Goal: Use online tool/utility: Utilize a website feature to perform a specific function

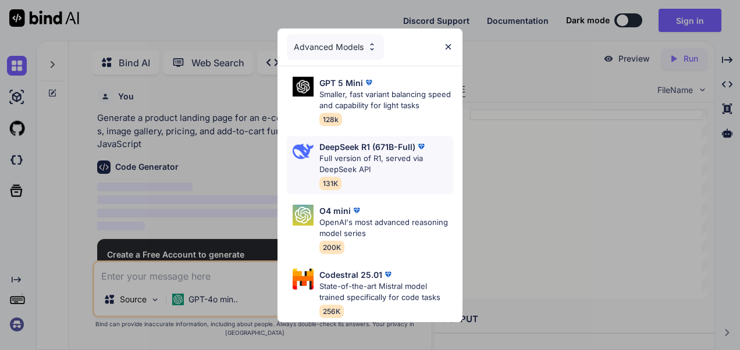
scroll to position [4, 0]
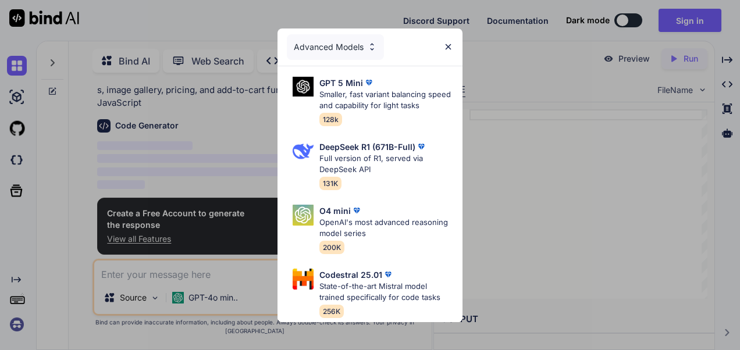
click at [547, 197] on div "Advanced Models GPT 5 Mini Smaller, fast variant balancing speed and capability…" at bounding box center [370, 175] width 740 height 350
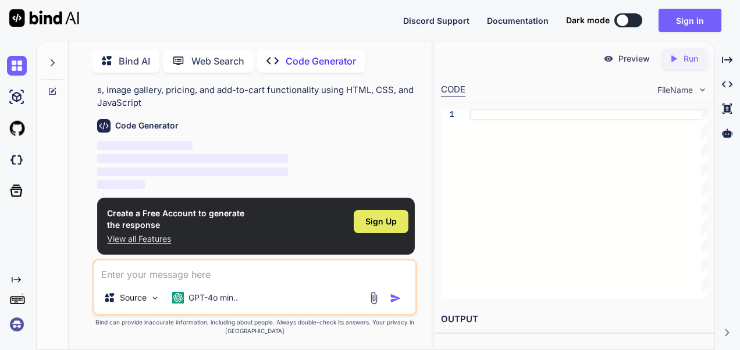
click at [403, 217] on div "Sign Up" at bounding box center [381, 221] width 55 height 23
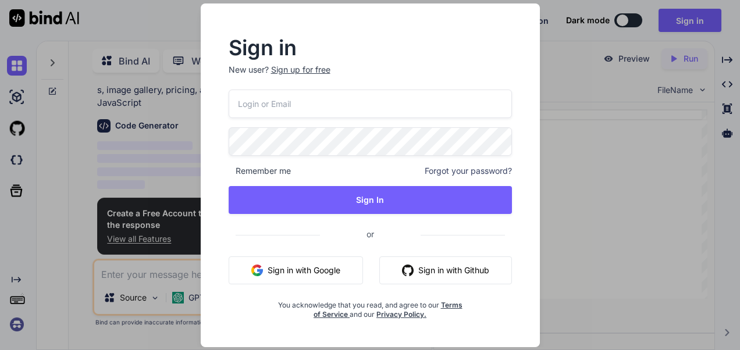
click at [307, 271] on button "Sign in with Google" at bounding box center [296, 271] width 134 height 28
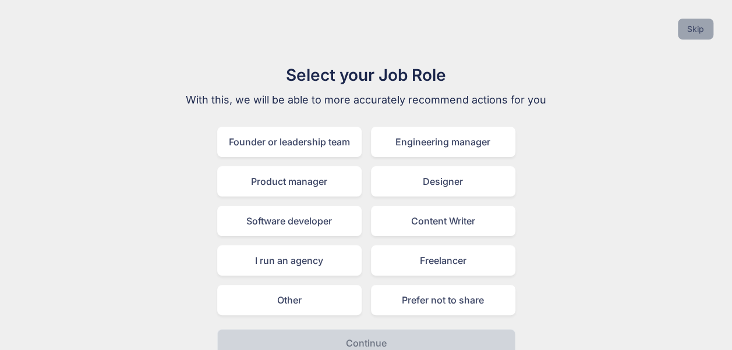
click at [702, 24] on button "Skip" at bounding box center [696, 29] width 36 height 21
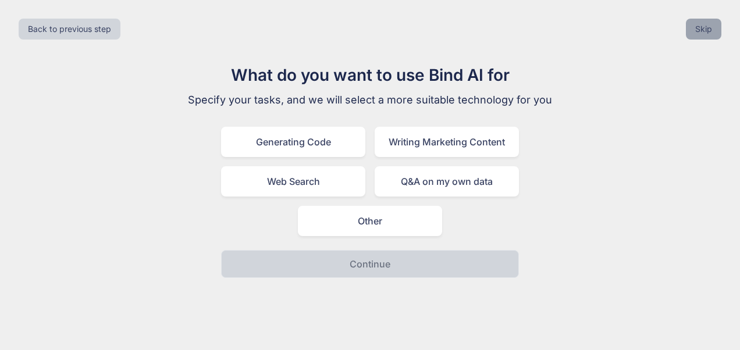
click at [702, 24] on button "Skip" at bounding box center [704, 29] width 36 height 21
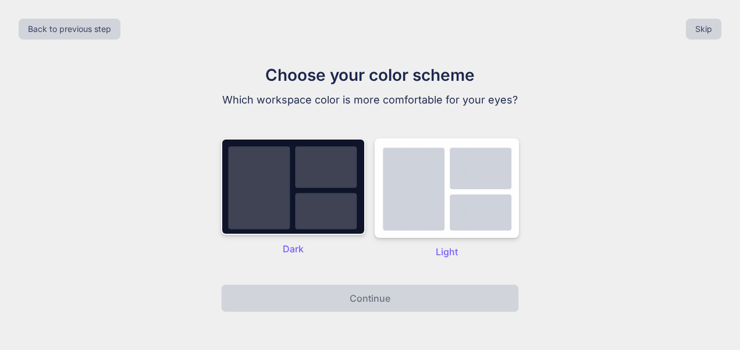
click at [289, 202] on img at bounding box center [293, 187] width 144 height 97
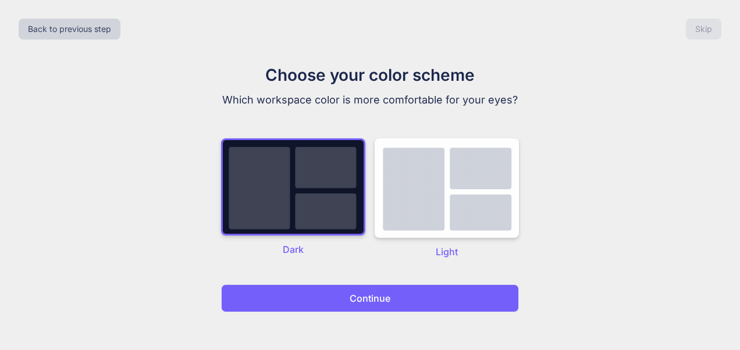
click at [311, 303] on button "Continue" at bounding box center [370, 299] width 298 height 28
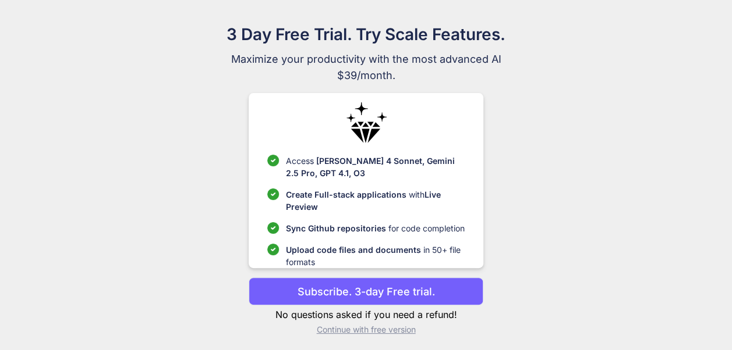
scroll to position [45, 0]
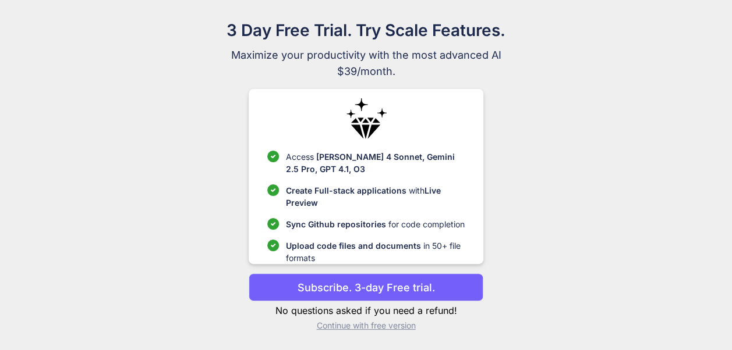
click at [343, 326] on p "Continue with free version" at bounding box center [366, 326] width 235 height 12
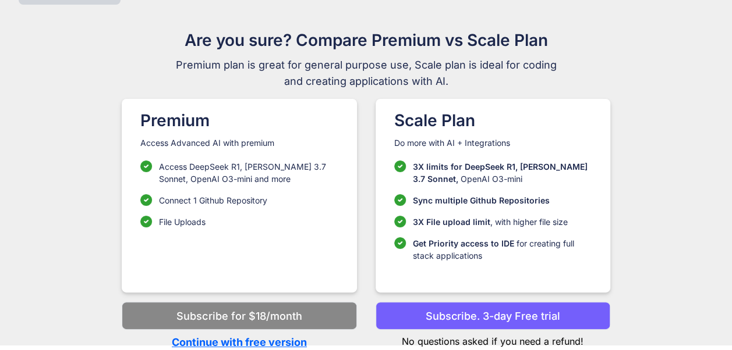
scroll to position [35, 0]
click at [250, 340] on p "Continue with free version" at bounding box center [239, 343] width 235 height 16
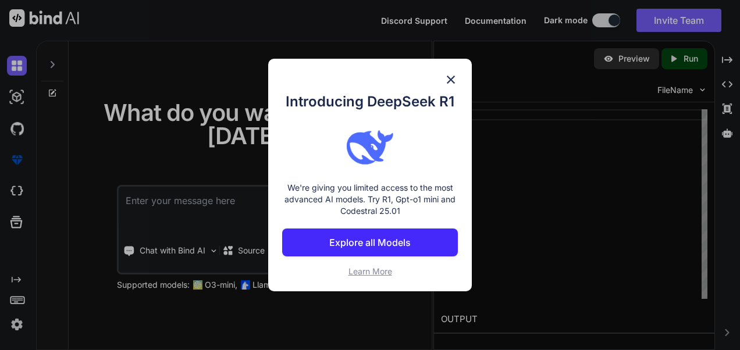
click at [455, 79] on img at bounding box center [451, 80] width 14 height 14
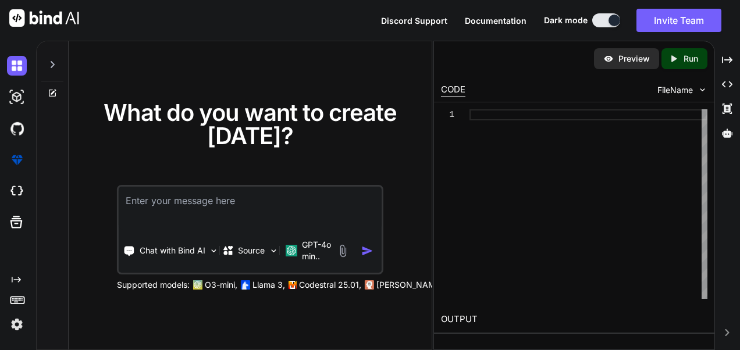
click at [240, 205] on textarea at bounding box center [250, 208] width 263 height 43
type textarea "x"
paste textarea "<!DOCTYPE html> <html lang="en"> <head> <meta charset="UTF-8" /> <meta name="vi…"
type textarea "<!DOCTYPE html> <html lang="en"> <head> <meta charset="UTF-8" /> <meta name="vi…"
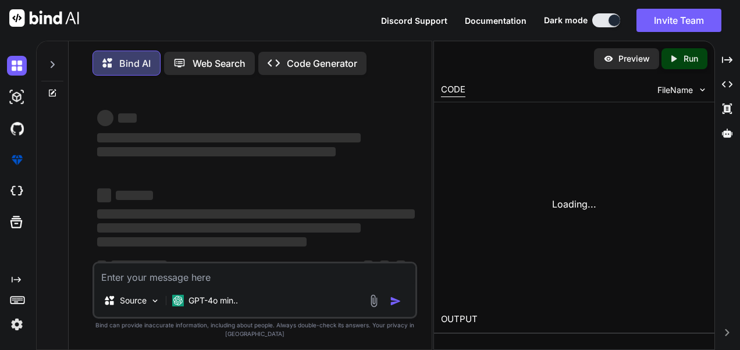
type textarea "x"
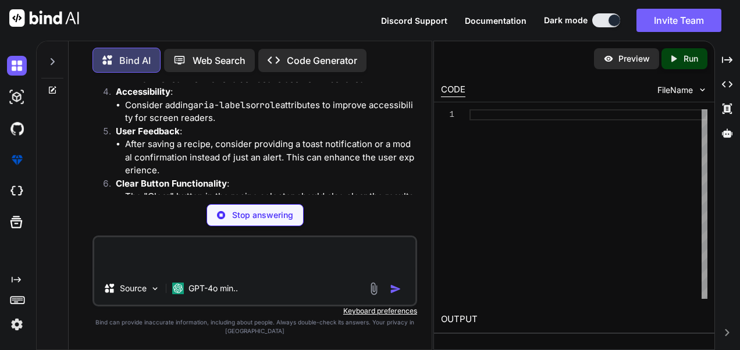
scroll to position [4336, 0]
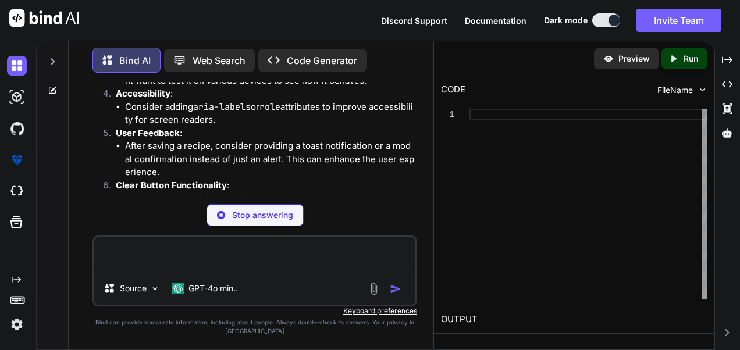
type textarea "x"
type textarea "return isValid; }"
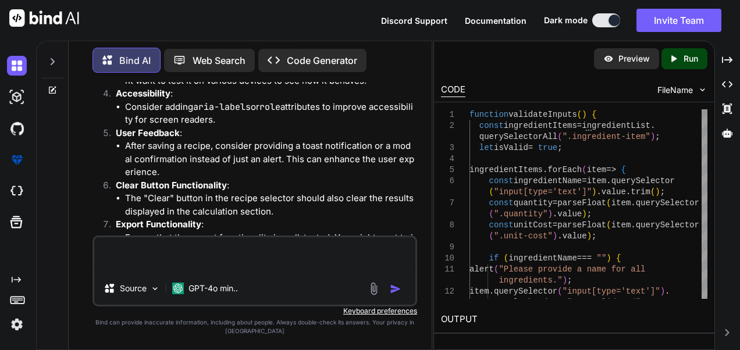
type textarea "x"
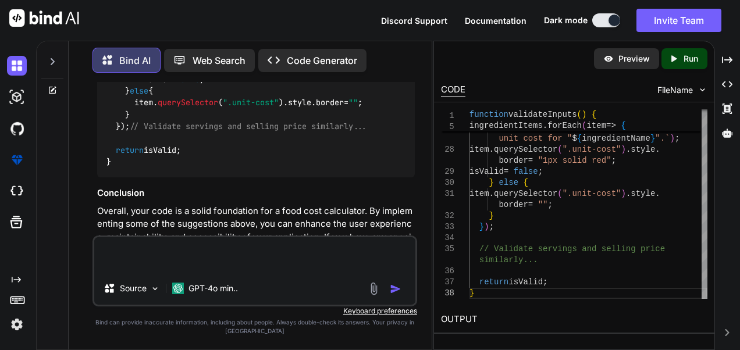
scroll to position [5040, 0]
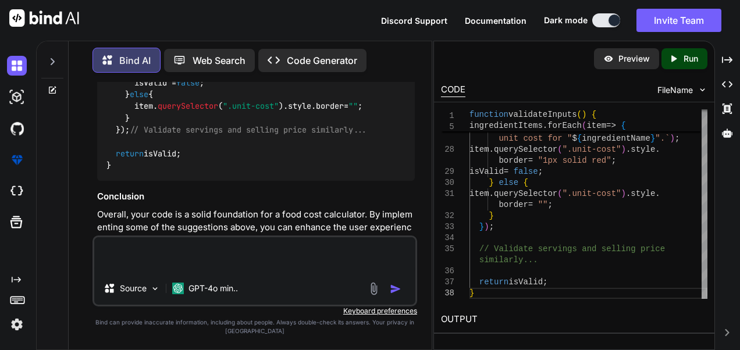
click at [624, 62] on p "Preview" at bounding box center [634, 59] width 31 height 12
click at [688, 59] on p "Run" at bounding box center [691, 59] width 15 height 12
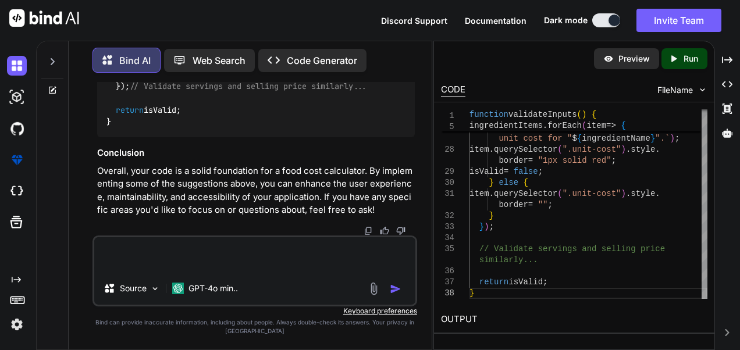
scroll to position [5146, 0]
click at [182, 259] on textarea at bounding box center [254, 255] width 321 height 35
click at [158, 251] on textarea at bounding box center [254, 255] width 321 height 35
type textarea "x"
type textarea "i"
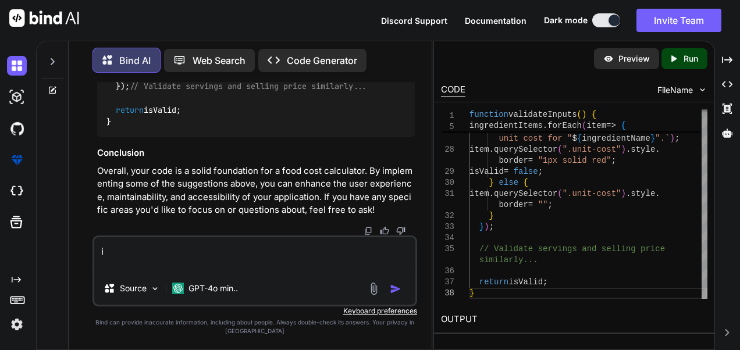
type textarea "x"
type textarea "i"
type textarea "x"
type textarea "i w"
type textarea "x"
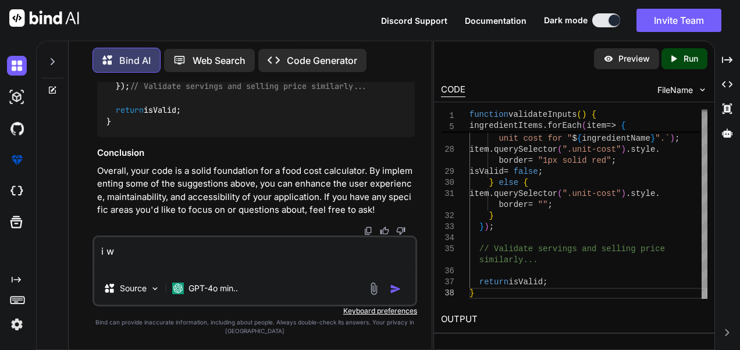
type textarea "i wa"
type textarea "x"
type textarea "i wan"
type textarea "x"
type textarea "i wan"
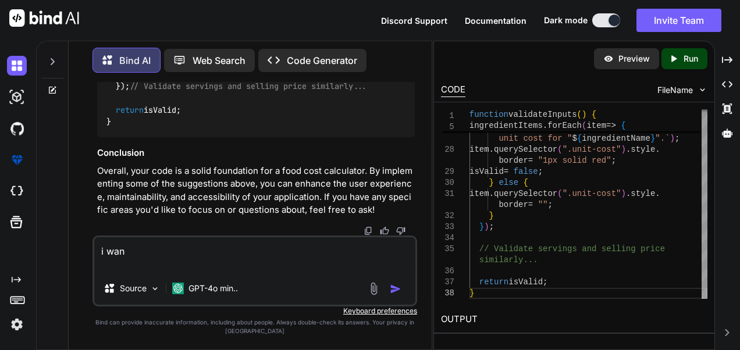
type textarea "x"
type textarea "i wan"
type textarea "x"
type textarea "i want"
type textarea "x"
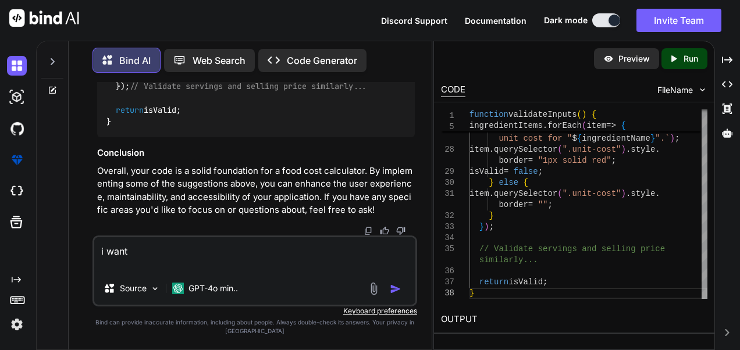
type textarea "i want"
type textarea "x"
type textarea "i want y"
type textarea "x"
type textarea "i want yo"
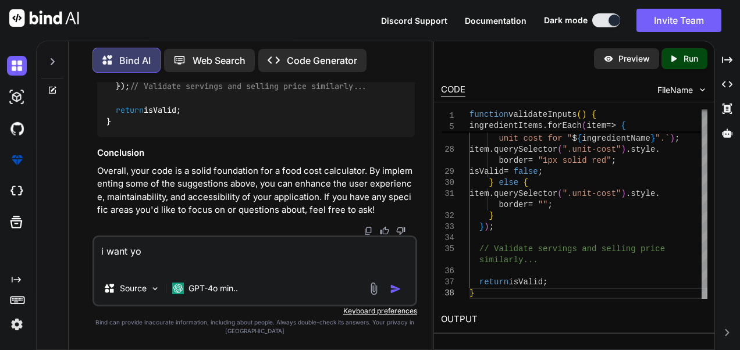
type textarea "x"
type textarea "i want you"
type textarea "x"
type textarea "i want you"
type textarea "x"
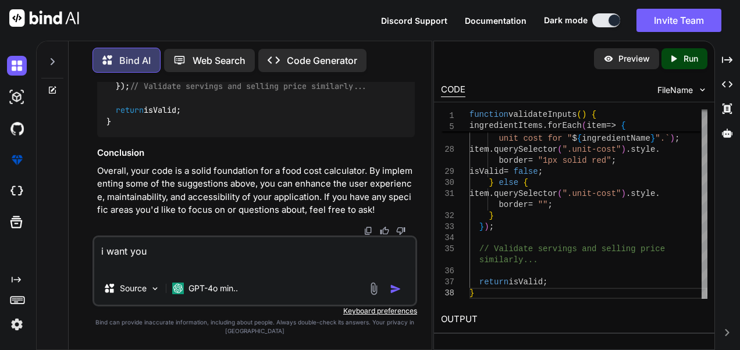
type textarea "i want you t"
type textarea "x"
type textarea "i want you to"
type textarea "x"
type textarea "i want you to"
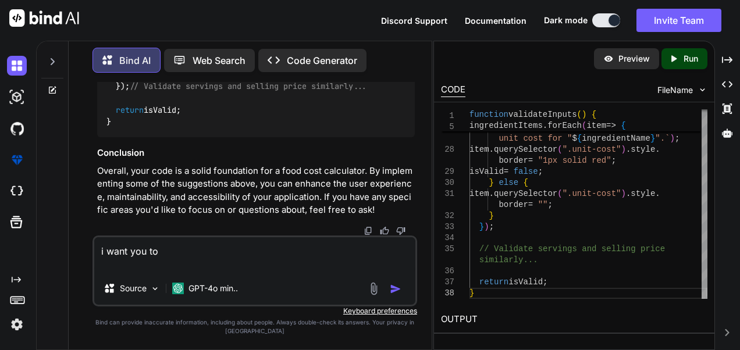
type textarea "x"
type textarea "i want you to d"
type textarea "x"
type textarea "i want you to do"
type textarea "x"
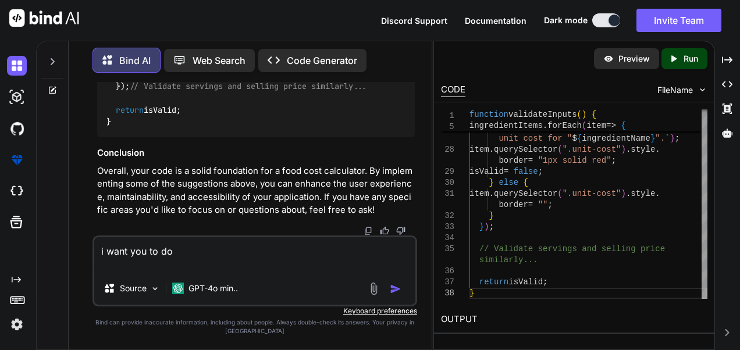
type textarea "i want you to do"
type textarea "x"
type textarea "i want you to do i"
type textarea "x"
type textarea "i want you to do is"
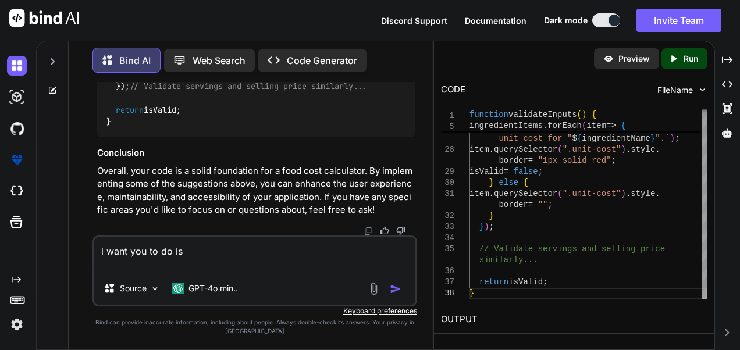
type textarea "x"
type textarea "i want you to do is"
type textarea "x"
type textarea "i want you to do is a"
type textarea "x"
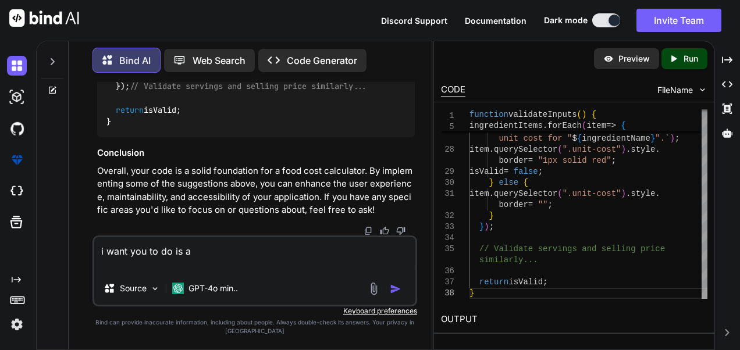
type textarea "i want you to do is ad"
type textarea "x"
type textarea "i want you to do is add"
type textarea "x"
type textarea "i want you to do is add"
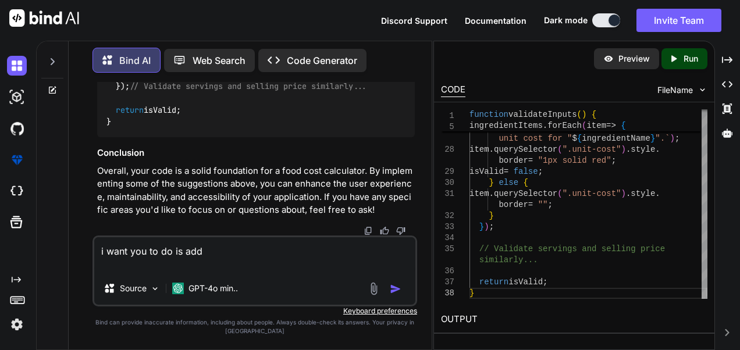
type textarea "x"
type textarea "i want you to do is add a"
type textarea "x"
type textarea "i want you to do is add an"
type textarea "x"
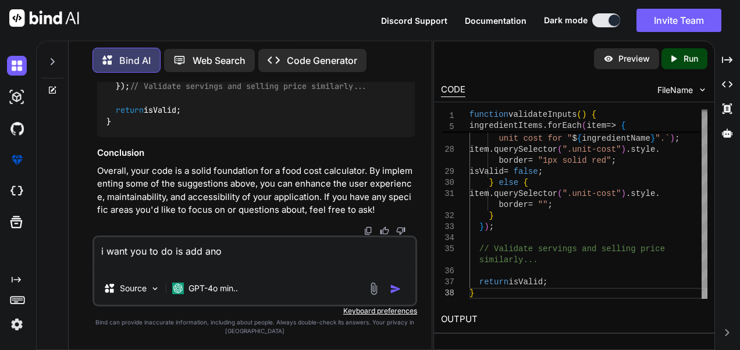
type textarea "i want you to do is add anot"
type textarea "x"
type textarea "i want you to do is add anoth"
type textarea "x"
type textarea "i want you to do is add anothe"
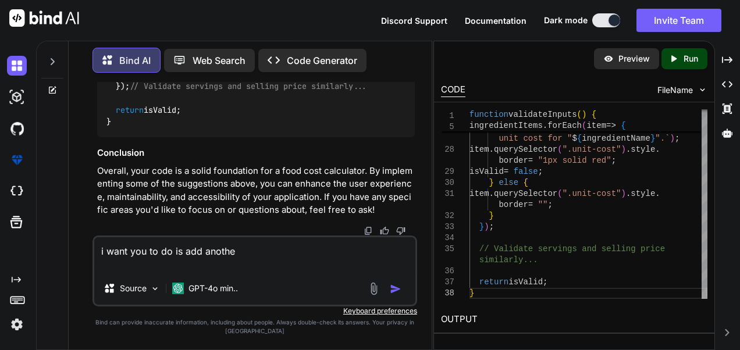
type textarea "x"
type textarea "i want you to do is add another"
type textarea "x"
type textarea "i want you to do is add another"
type textarea "x"
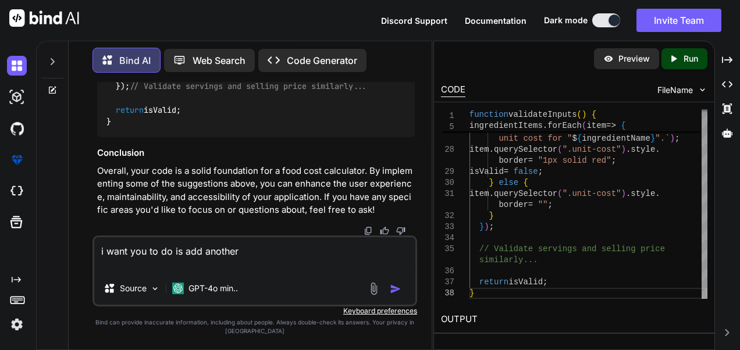
type textarea "i want you to do is add another p"
type textarea "x"
type textarea "i want you to do is add another pa"
type textarea "x"
type textarea "i want you to do is add another pan"
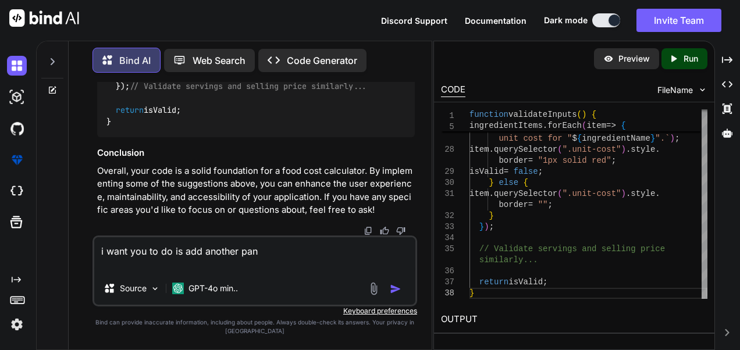
type textarea "x"
type textarea "i want you to do is add another pane"
type textarea "x"
type textarea "i want you to do is add another pane"
type textarea "x"
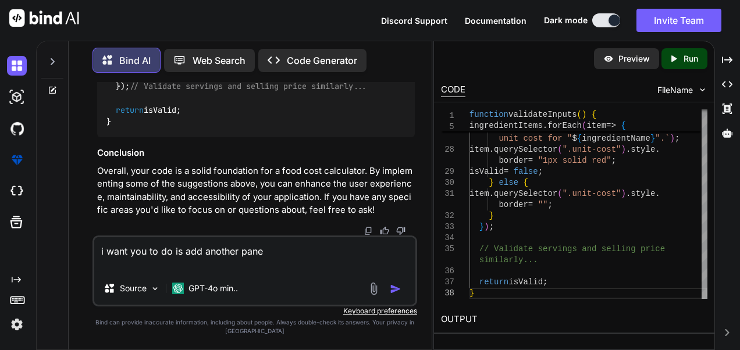
type textarea "i want you to do is add another pane"
type textarea "x"
type textarea "i want you to do is add another pan"
type textarea "x"
type textarea "i want you to do is add another pa"
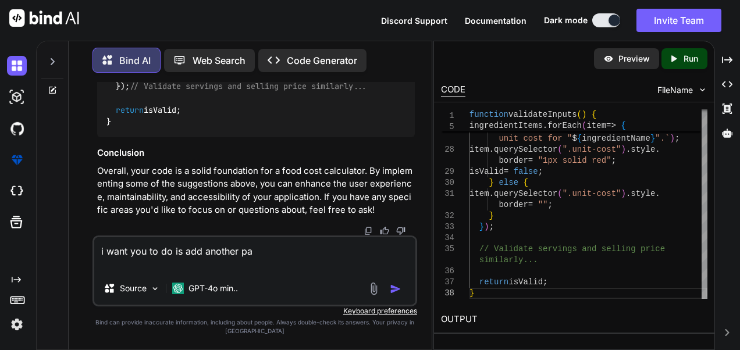
type textarea "x"
type textarea "i want you to do is add another p"
type textarea "x"
type textarea "i want you to do is add another pa"
type textarea "x"
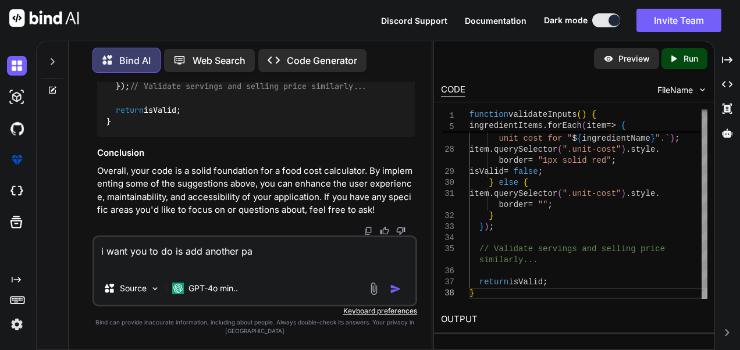
type textarea "i want you to do is add another pan"
type textarea "x"
type textarea "i want you to do is add another pane"
type textarea "x"
type textarea "i want you to do is add another panel"
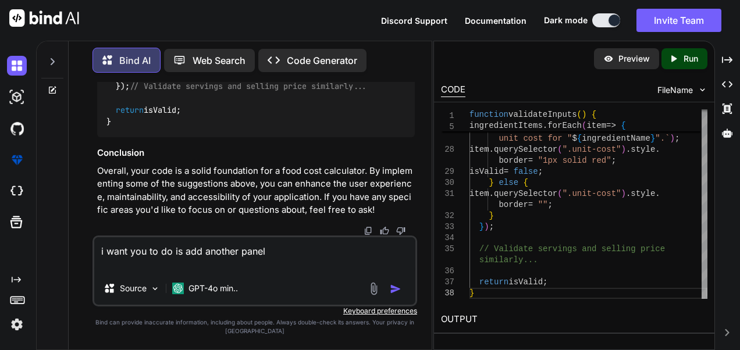
type textarea "x"
type textarea "i want you to do is add another panel"
type textarea "x"
type textarea "i want you to do is add another panel o"
type textarea "x"
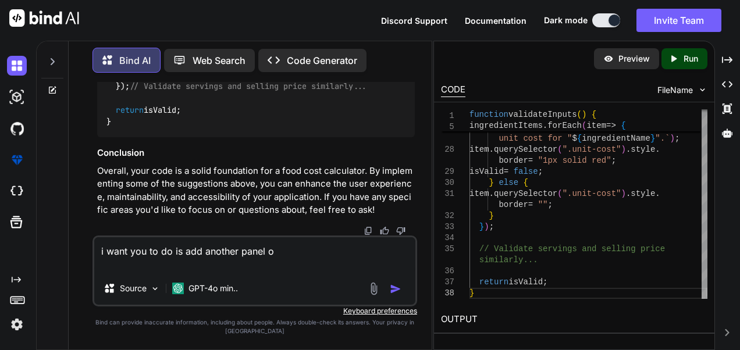
type textarea "i want you to do is add another panel on"
type textarea "x"
type textarea "i want you to do is add another panel on"
type textarea "x"
type textarea "i want you to do is add another panel on t"
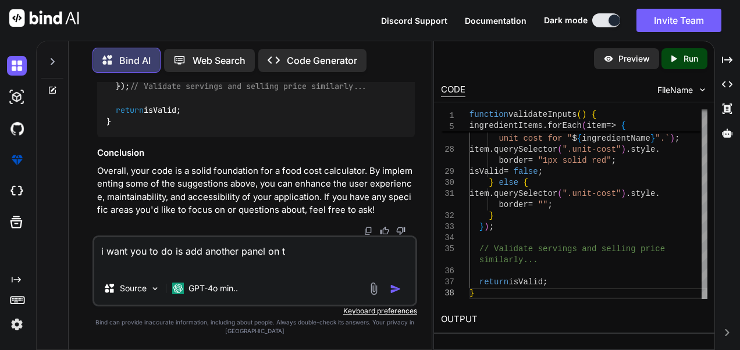
type textarea "x"
type textarea "i want you to do is add another panel on th"
type textarea "x"
type textarea "i want you to do is add another panel on the"
type textarea "x"
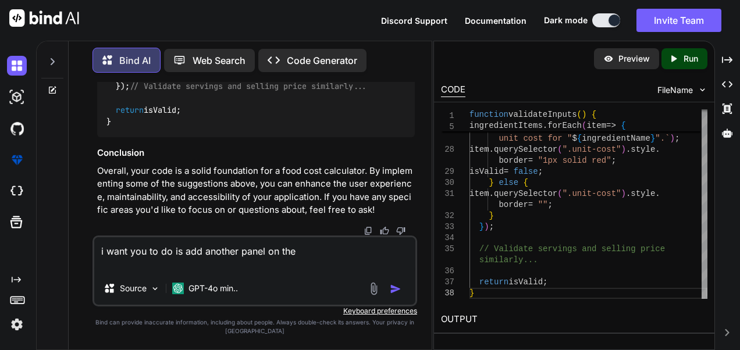
type textarea "i want you to do is add another panel on the"
type textarea "x"
type textarea "i want you to do is add another panel on the l"
type textarea "x"
type textarea "i want you to do is add another panel on the le"
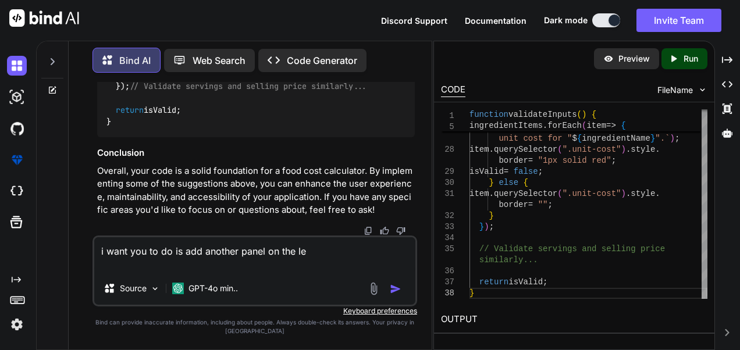
type textarea "x"
type textarea "i want you to do is add another panel on the lef"
type textarea "x"
type textarea "i want you to do is add another panel on the left"
type textarea "x"
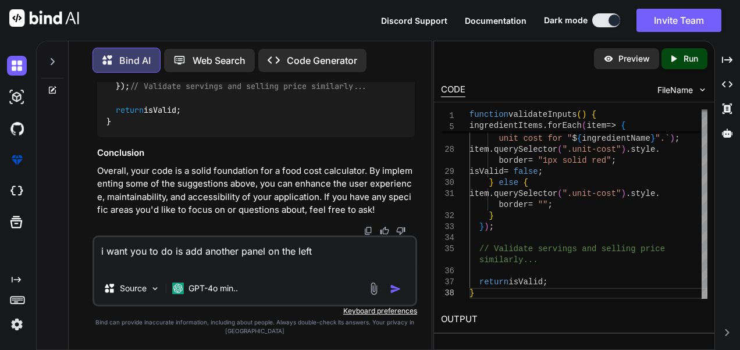
type textarea "i want you to do is add another panel on the left"
type textarea "x"
type textarea "i want you to do is add another panel on the left si"
type textarea "x"
type textarea "i want you to do is add another panel on the left sid"
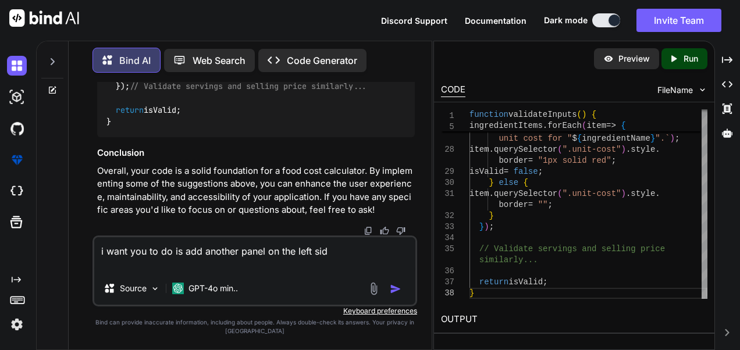
type textarea "x"
type textarea "i want you to do is add another panel on the left side"
type textarea "x"
type textarea "i want you to do is add another panel on the left side"
type textarea "x"
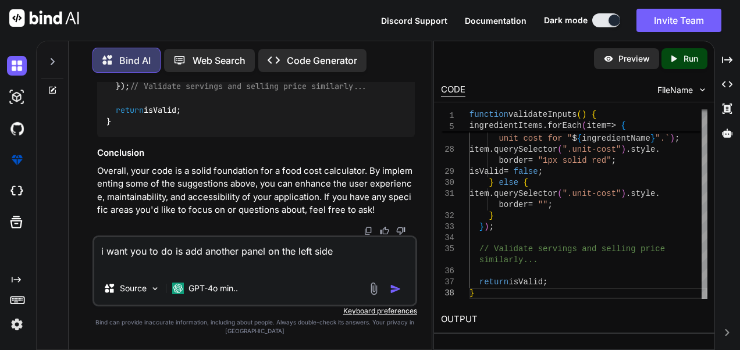
type textarea "i want you to do is add another panel on the left side t"
type textarea "x"
type textarea "i want you to do is add another panel on the left side th"
type textarea "x"
type textarea "i want you to do is add another panel on the left side tha"
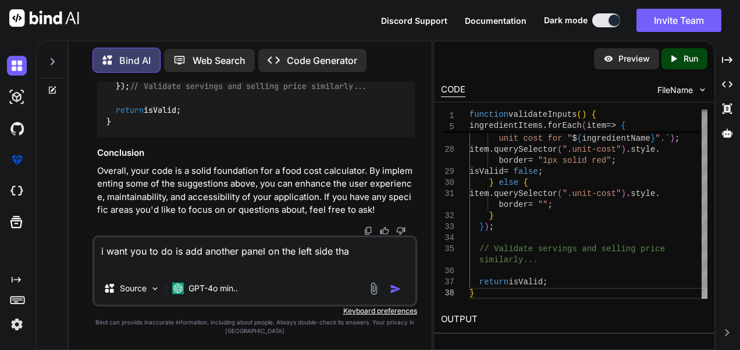
type textarea "x"
type textarea "i want you to do is add another panel on the left side that"
type textarea "x"
type textarea "i want you to do is add another panel on the left side that"
type textarea "x"
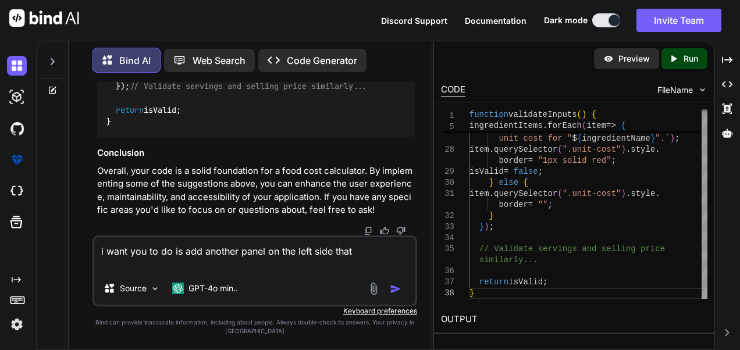
type textarea "i want you to do is add another panel on the left side that c"
type textarea "x"
type textarea "i want you to do is add another panel on the left side that ca"
type textarea "x"
type textarea "i want you to do is add another panel on the left side that can"
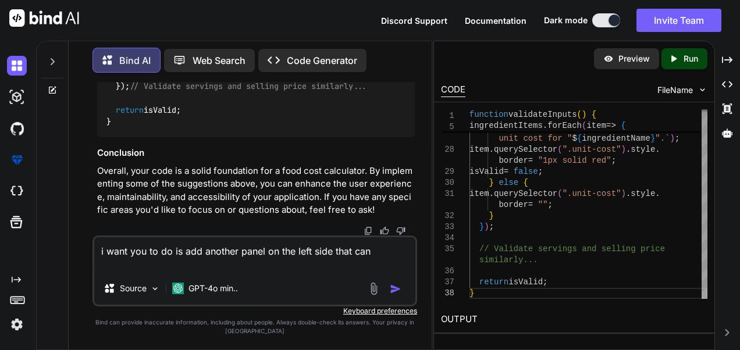
type textarea "x"
type textarea "i want you to do is add another panel on the left side that can"
type textarea "x"
type textarea "i want you to do is add another panel on the left side that can a"
type textarea "x"
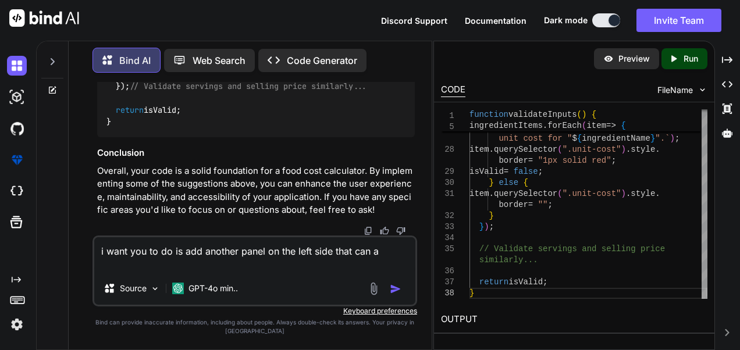
type textarea "i want you to do is add another panel on the left side that can ad"
type textarea "x"
type textarea "i want you to do is add another panel on the left side that can add"
type textarea "x"
type textarea "i want you to do is add another panel on the left side that can add"
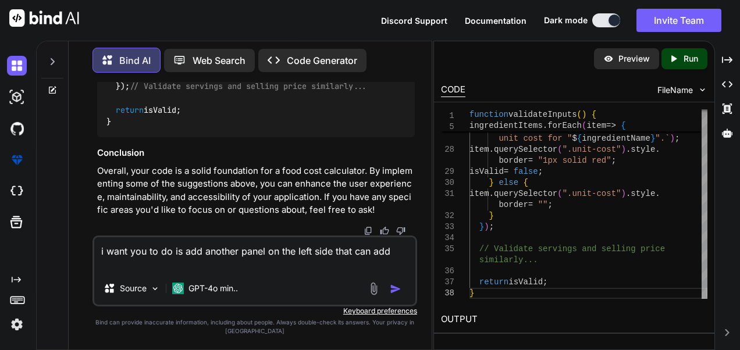
type textarea "x"
type textarea "i want you to do is add another panel on the left side that can add a"
type textarea "x"
type textarea "i want you to do is add another panel on the left side that can add a"
type textarea "x"
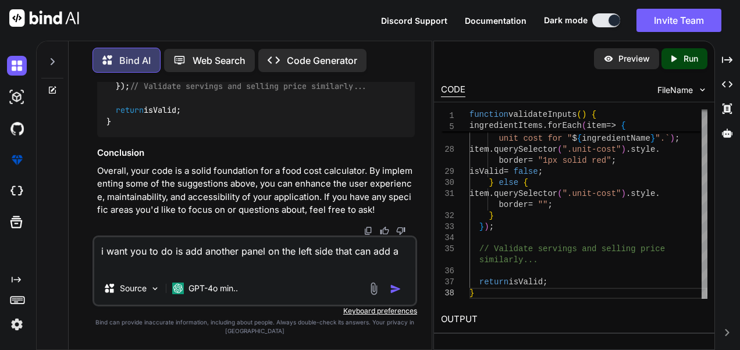
type textarea "i want you to do is add another panel on the left side that can add a n"
type textarea "x"
type textarea "i want you to do is add another panel on the left side that can add a ne"
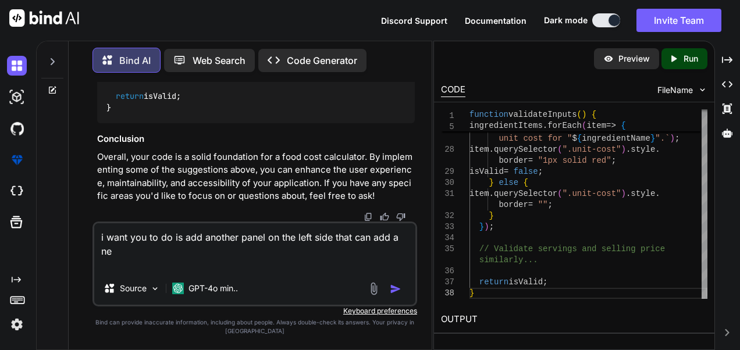
type textarea "x"
type textarea "i want you to do is add another panel on the left side that can add a new"
type textarea "x"
type textarea "i want you to do is add another panel on the left side that can add a new"
type textarea "x"
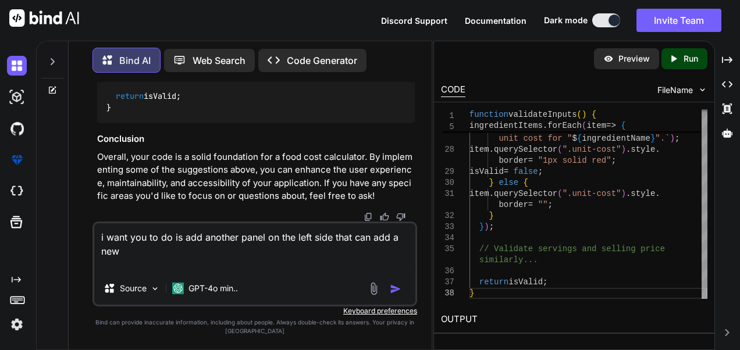
type textarea "i want you to do is add another panel on the left side that can add a new m"
type textarea "x"
type textarea "i want you to do is add another panel on the left side that can add a new me"
type textarea "x"
type textarea "i want you to do is add another panel on the left side that can add a new men"
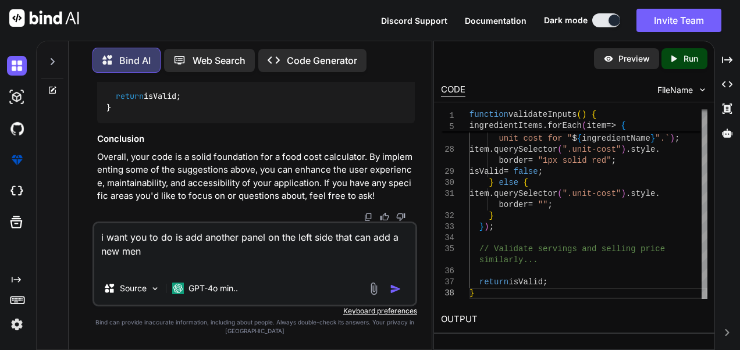
type textarea "x"
type textarea "i want you to do is add another panel on the left side that can add a new menu"
type textarea "x"
type textarea "i want you to do is add another panel on the left side that can add a new menu"
type textarea "x"
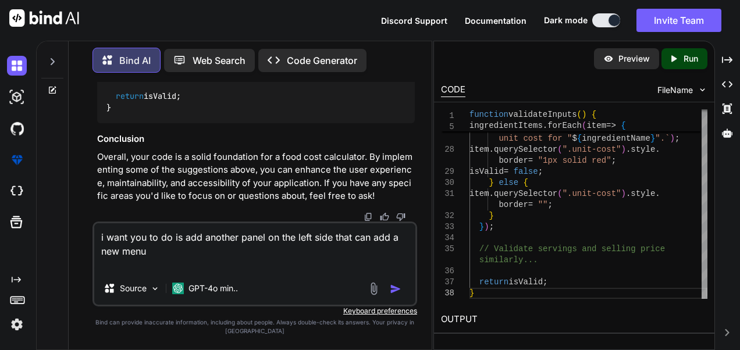
type textarea "i want you to do is add another panel on the left side that can add a new menu a"
type textarea "x"
type textarea "i want you to do is add another panel on the left side that can add a new menu …"
type textarea "x"
type textarea "i want you to do is add another panel on the left side that can add a new menu …"
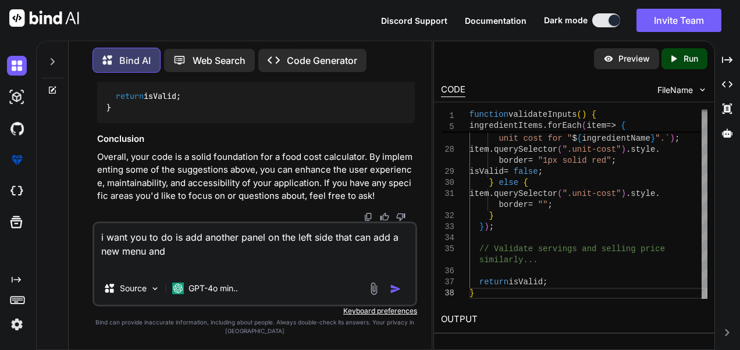
type textarea "x"
type textarea "i want you to do is add another panel on the left side that can add a new menu …"
type textarea "x"
type textarea "i want you to do is add another panel on the left side that can add a new menu …"
type textarea "x"
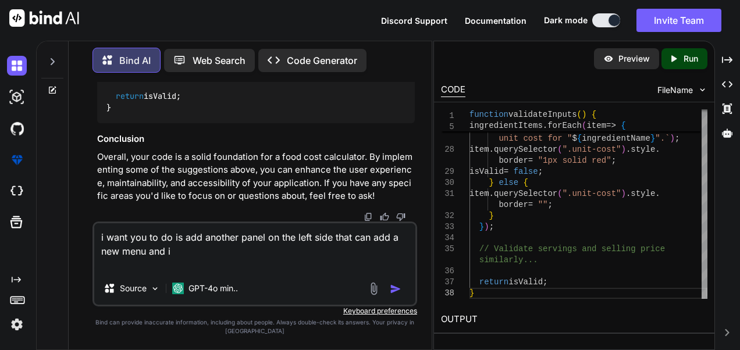
type textarea "i want you to do is add another panel on the left side that can add a new menu …"
type textarea "x"
type textarea "i want you to do is add another panel on the left side that can add a new menu …"
type textarea "x"
type textarea "i want you to do is add another panel on the left side that can add a new menu …"
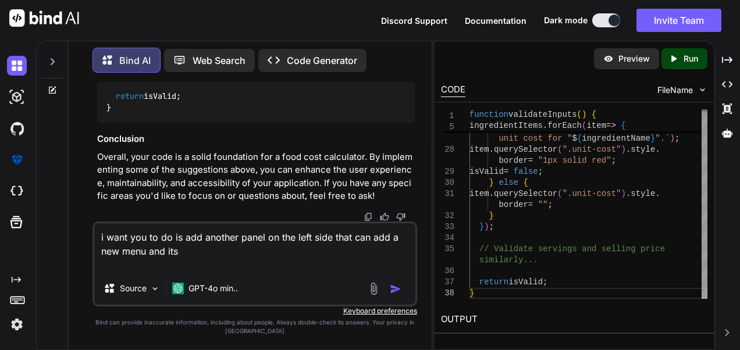
type textarea "x"
type textarea "i want you to do is add another panel on the left side that can add a new menu …"
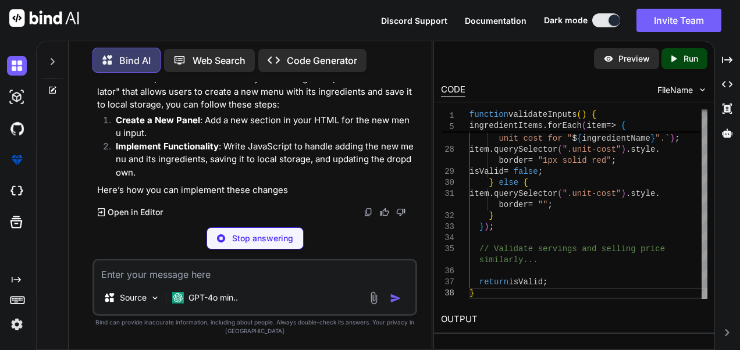
scroll to position [5408, 0]
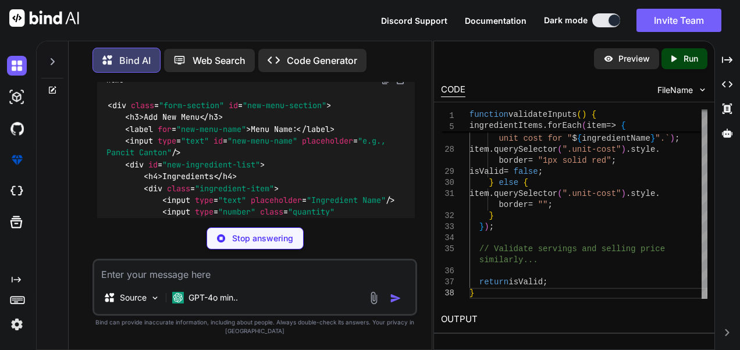
click at [349, 190] on div "< div class = "form-section" id = "new-menu-section" > < h3 > Add New Menu </ h…" at bounding box center [256, 194] width 318 height 208
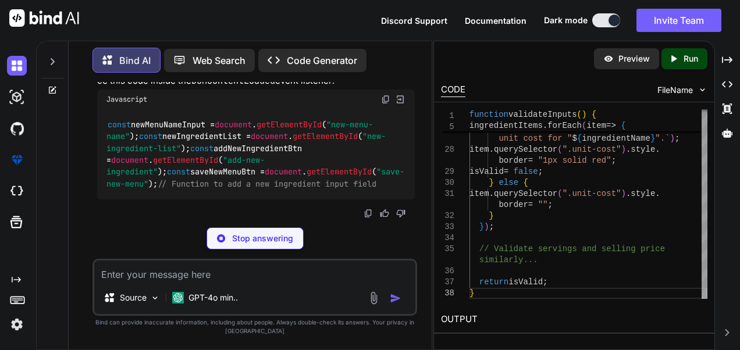
scroll to position [6115, 0]
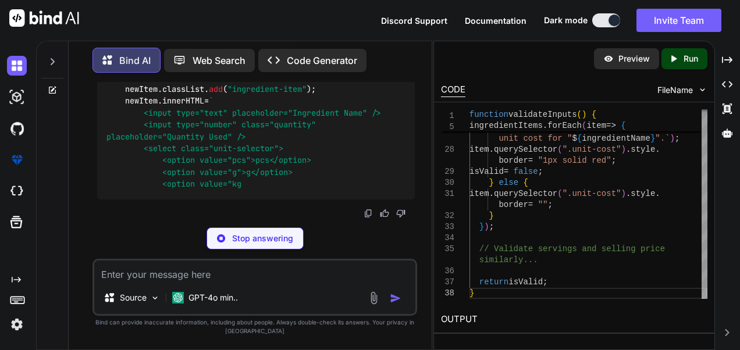
click at [271, 267] on textarea at bounding box center [254, 271] width 321 height 21
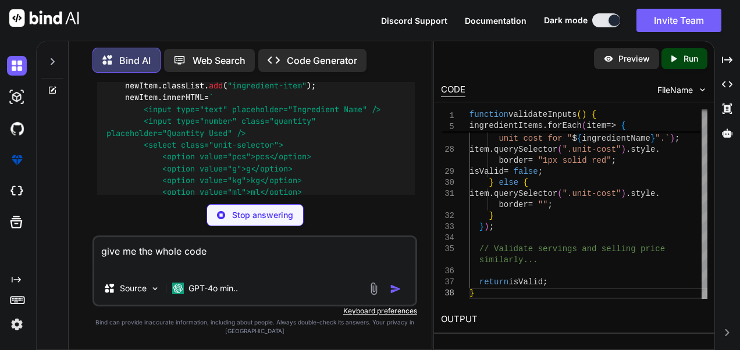
click at [272, 210] on p "Stop answering" at bounding box center [262, 216] width 61 height 12
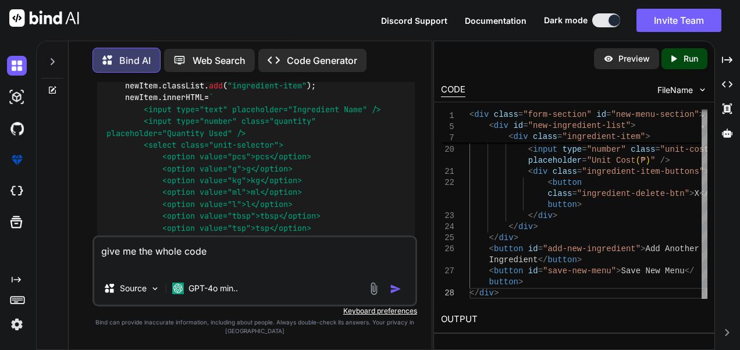
click at [208, 249] on textarea "give me the whole code" at bounding box center [254, 255] width 321 height 35
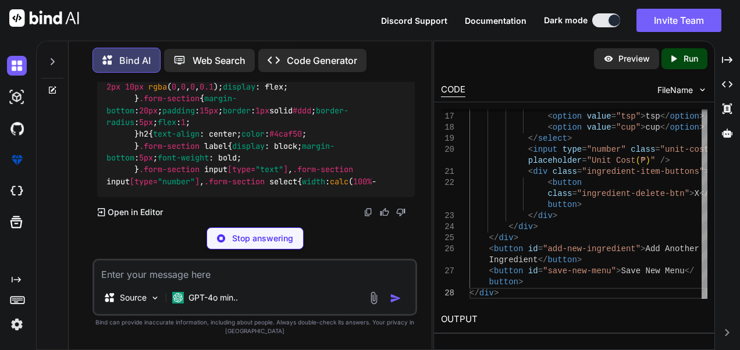
scroll to position [7476, 0]
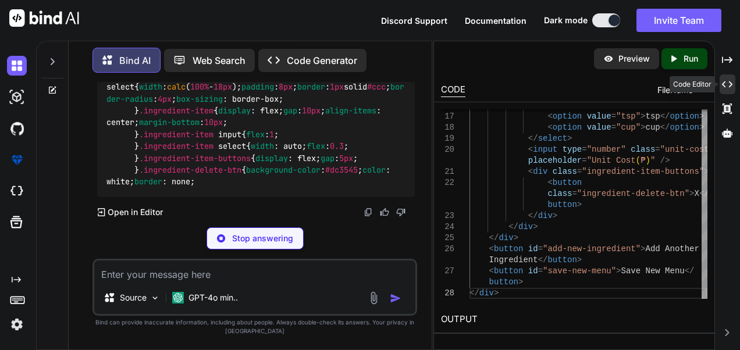
click at [730, 83] on icon "Created with Pixso." at bounding box center [727, 84] width 10 height 10
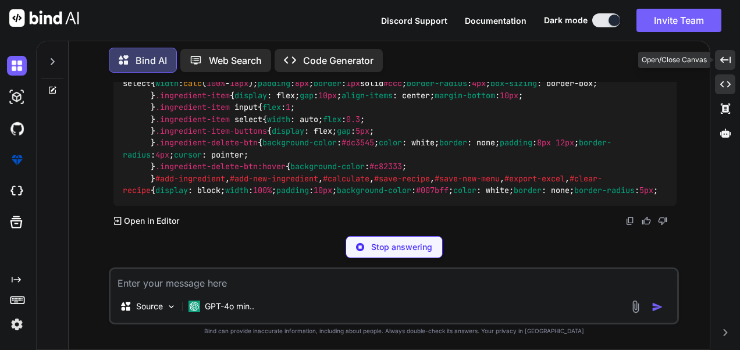
click at [729, 66] on div "Created with Pixso." at bounding box center [725, 60] width 20 height 20
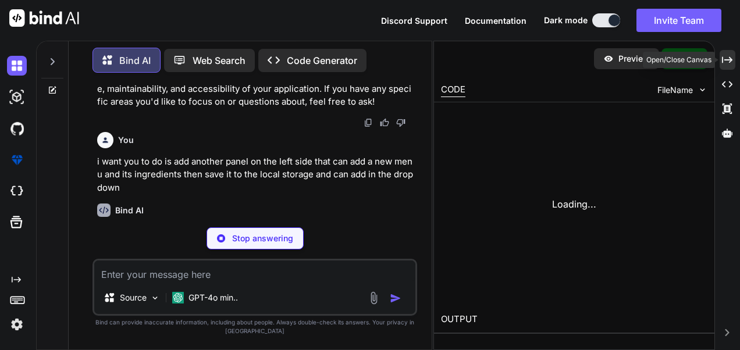
scroll to position [7476, 0]
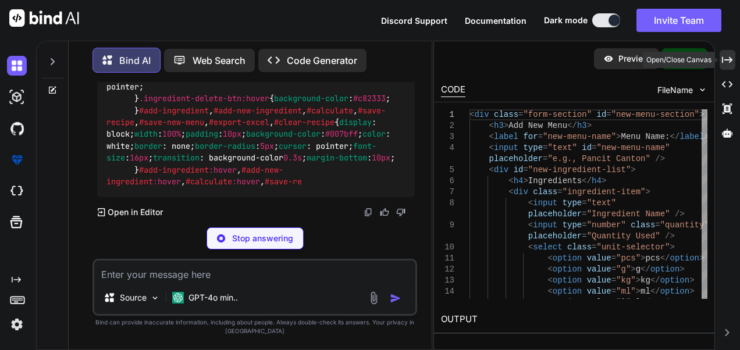
click at [729, 66] on div "Created with Pixso." at bounding box center [728, 60] width 16 height 20
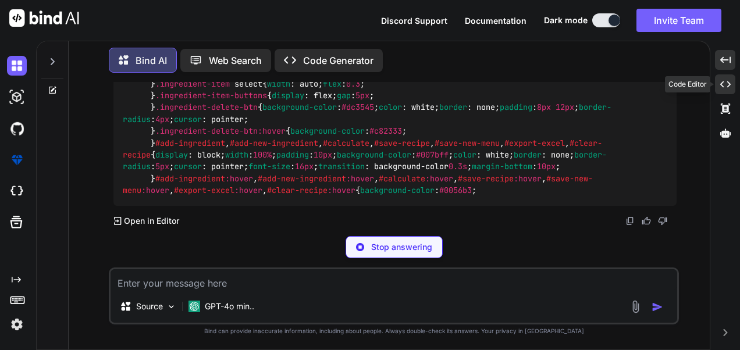
click at [720, 90] on div "Created with Pixso." at bounding box center [725, 85] width 20 height 20
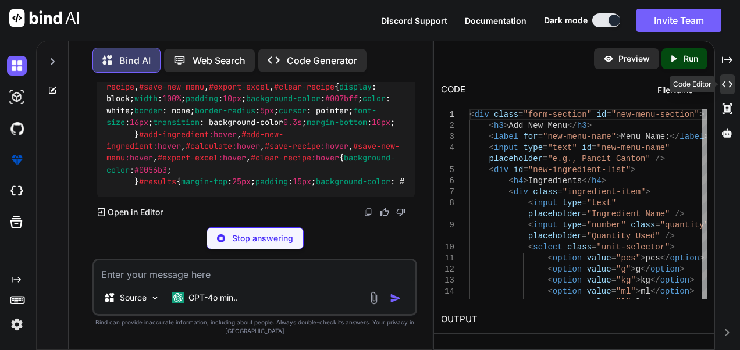
click at [720, 89] on div "Created with Pixso." at bounding box center [728, 85] width 16 height 20
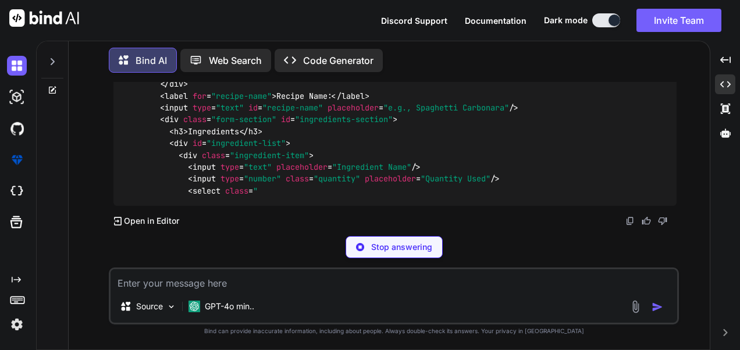
scroll to position [6882, 0]
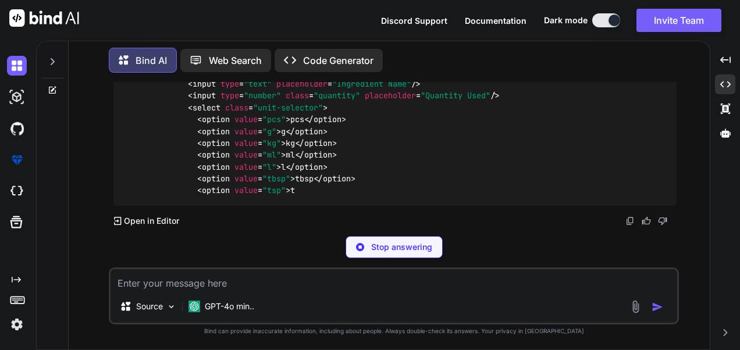
click at [362, 59] on p "Code Generator" at bounding box center [338, 61] width 70 height 14
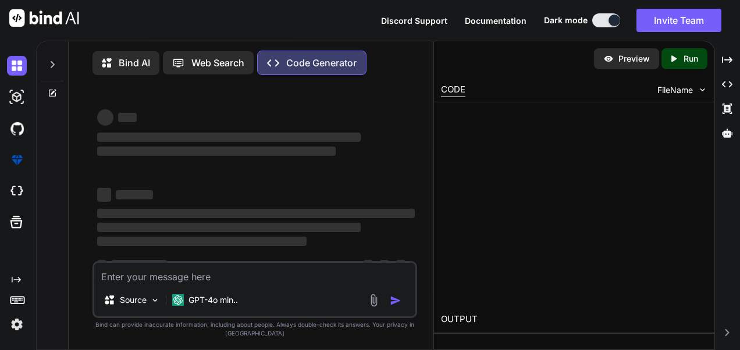
click at [362, 59] on div "Created with Pixso. Code Generator" at bounding box center [311, 63] width 109 height 24
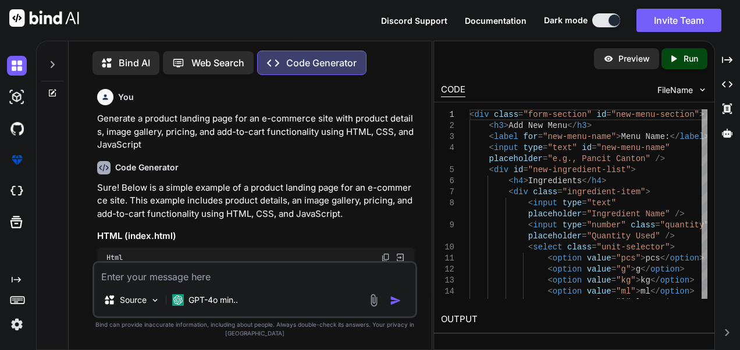
scroll to position [4, 0]
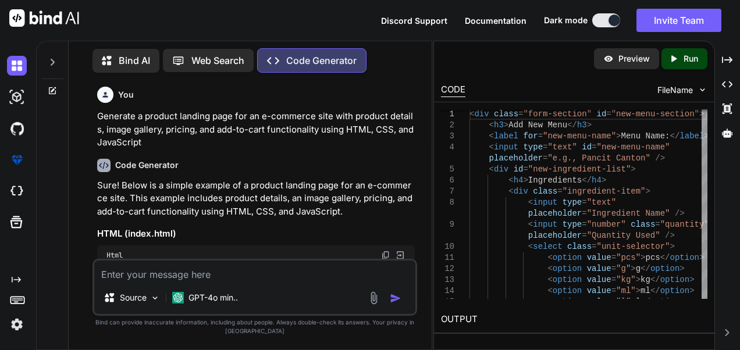
click at [150, 57] on p "Bind AI" at bounding box center [134, 61] width 31 height 14
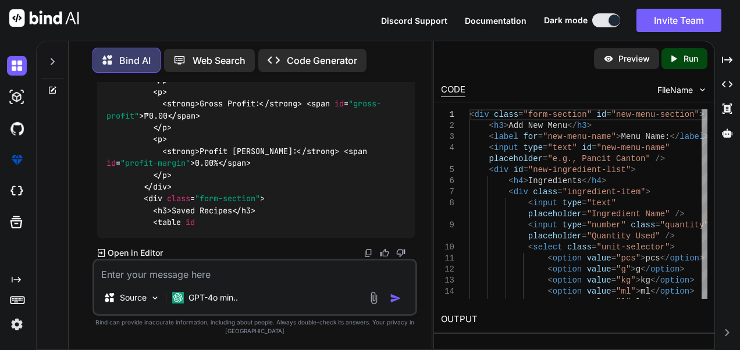
scroll to position [9919, 0]
click at [135, 255] on p "Open in Editor" at bounding box center [135, 253] width 55 height 12
click at [160, 277] on textarea at bounding box center [254, 271] width 321 height 21
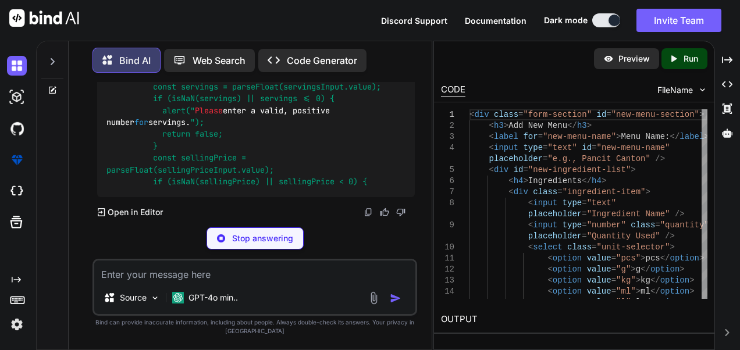
scroll to position [11044, 0]
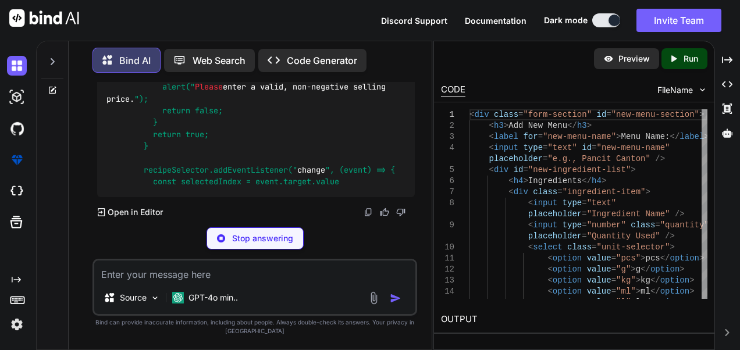
click at [168, 270] on textarea at bounding box center [254, 271] width 321 height 21
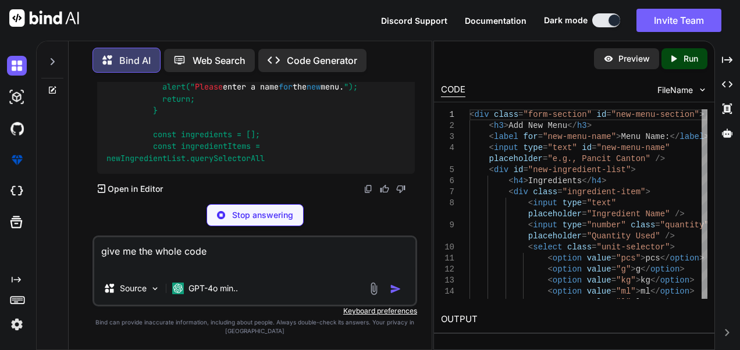
click at [251, 209] on div "Stop answering" at bounding box center [255, 215] width 97 height 22
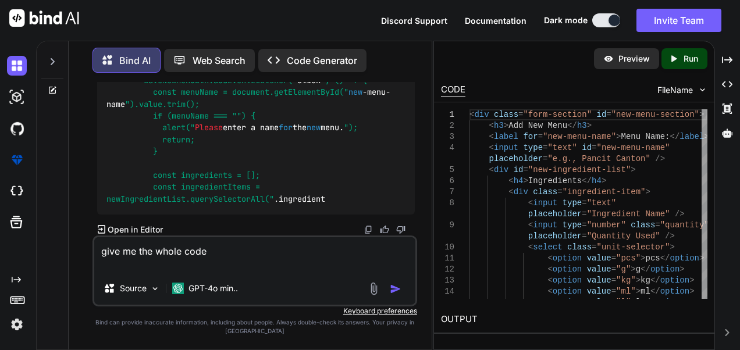
click at [219, 262] on textarea "give me the whole code" at bounding box center [254, 255] width 321 height 35
drag, startPoint x: 227, startPoint y: 225, endPoint x: 226, endPoint y: 235, distance: 9.4
click at [221, 254] on textarea "give me the whole code" at bounding box center [254, 255] width 321 height 35
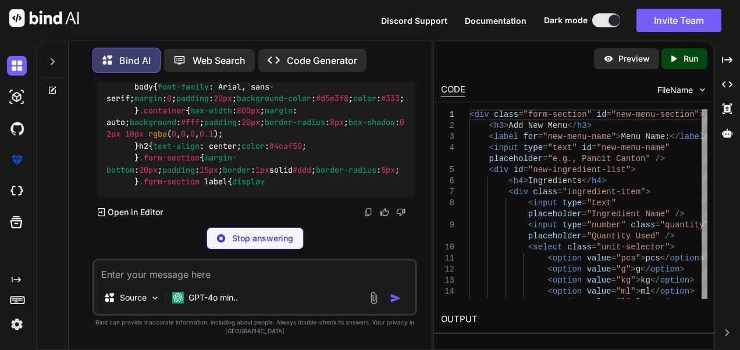
scroll to position [12583, 0]
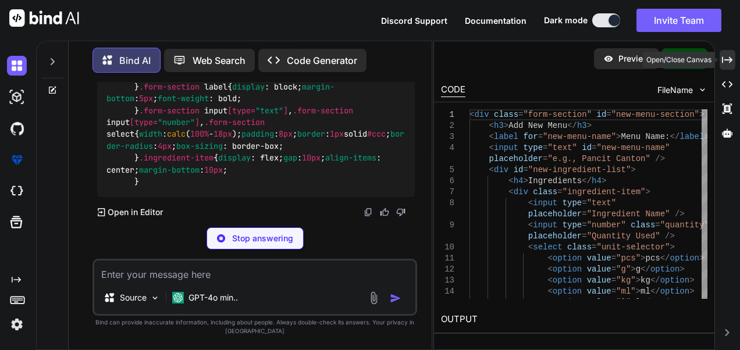
click at [726, 58] on icon "Created with Pixso." at bounding box center [727, 60] width 10 height 10
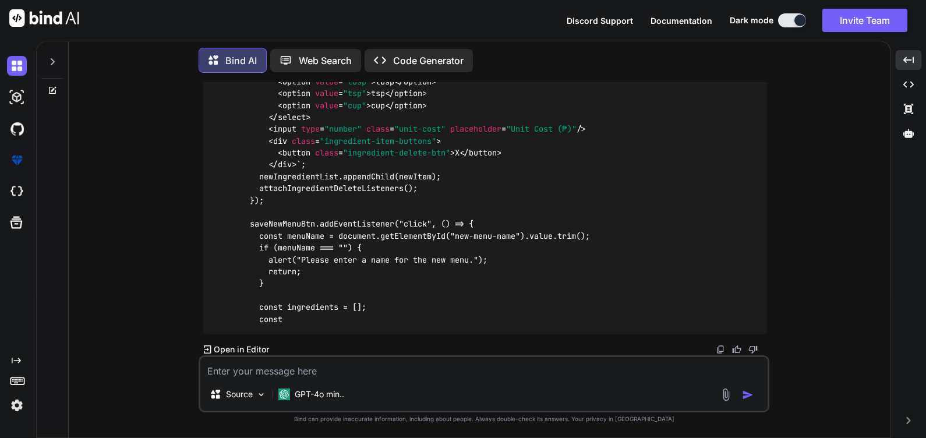
scroll to position [14973, 0]
click at [232, 346] on p "Open in Editor" at bounding box center [241, 349] width 55 height 12
click at [210, 350] on icon at bounding box center [208, 349] width 8 height 8
click at [229, 350] on p "Open in Editor" at bounding box center [241, 349] width 55 height 12
click at [211, 350] on div "Created with Pixso. Open in Editor" at bounding box center [236, 349] width 66 height 12
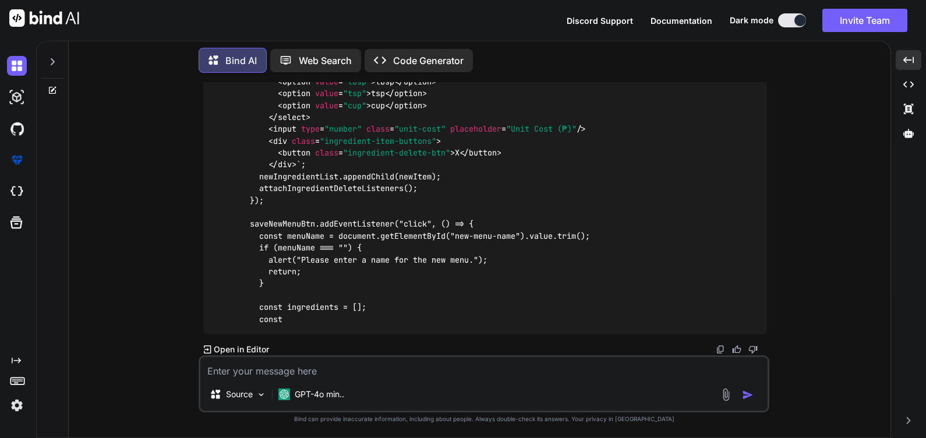
click at [211, 350] on div "Created with Pixso. Open in Editor" at bounding box center [236, 349] width 66 height 12
click at [207, 350] on icon at bounding box center [208, 349] width 8 height 8
click at [339, 350] on p "GPT-4o min.." at bounding box center [319, 394] width 49 height 12
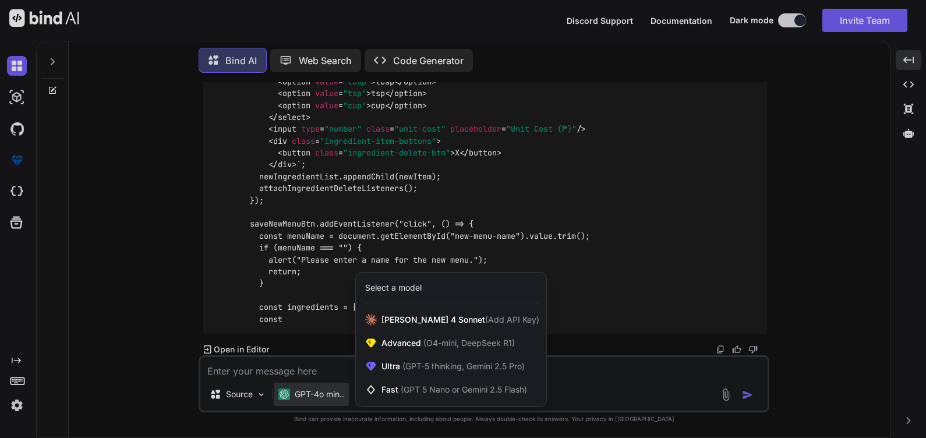
click at [273, 350] on div at bounding box center [463, 219] width 926 height 438
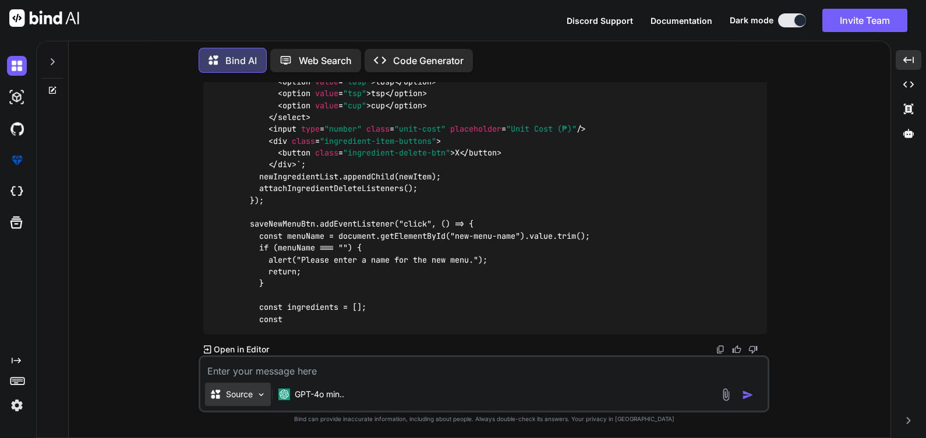
click at [243, 350] on div "Source" at bounding box center [238, 393] width 66 height 23
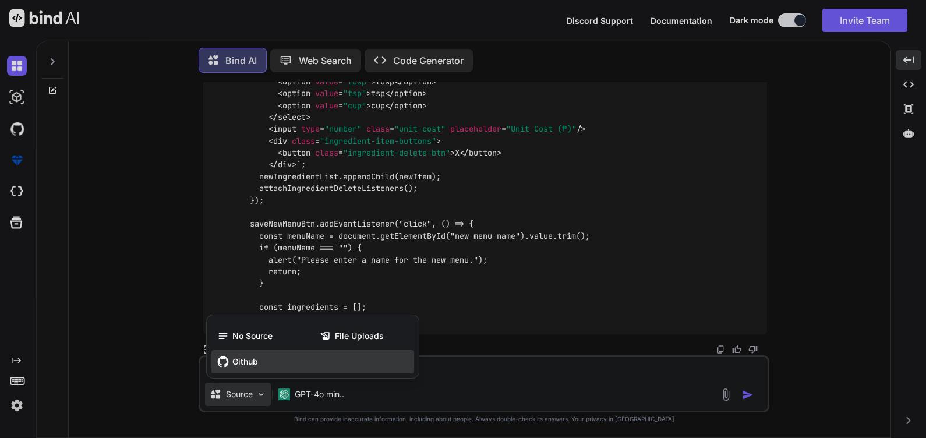
click at [256, 350] on div "Github" at bounding box center [312, 361] width 203 height 23
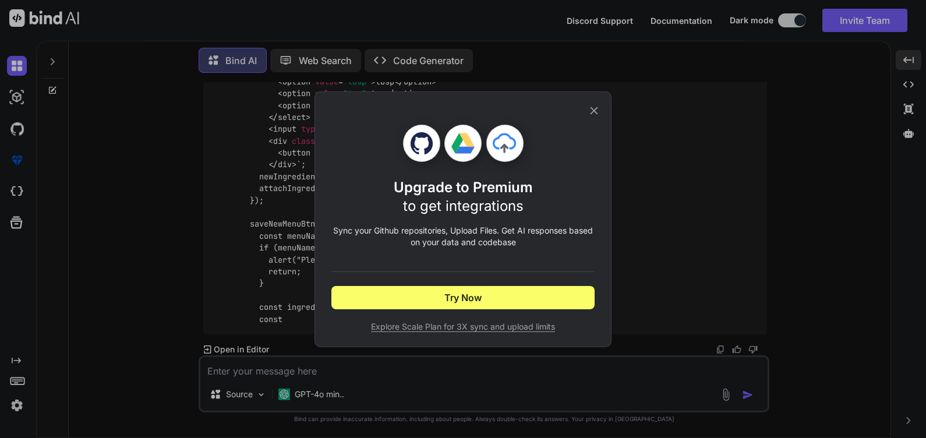
click at [582, 116] on div "Upgrade to Premium to get integrations Sync your Github repositories, Upload Fi…" at bounding box center [462, 219] width 263 height 254
click at [596, 111] on icon at bounding box center [593, 110] width 13 height 13
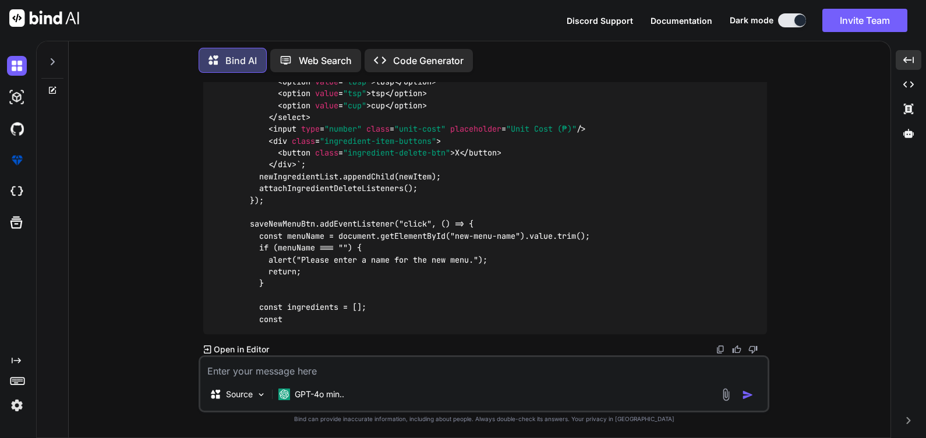
scroll to position [13031, 0]
click at [398, 62] on p "Code Generator" at bounding box center [428, 61] width 70 height 14
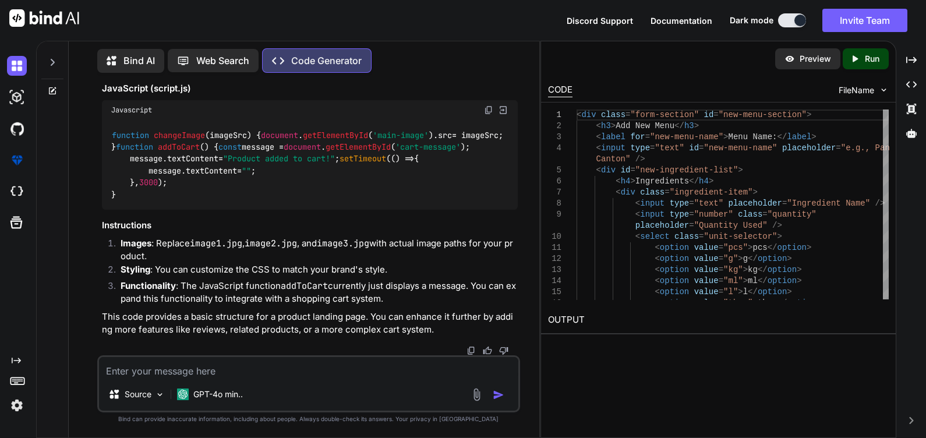
scroll to position [1650, 0]
click at [157, 350] on textarea at bounding box center [308, 367] width 419 height 21
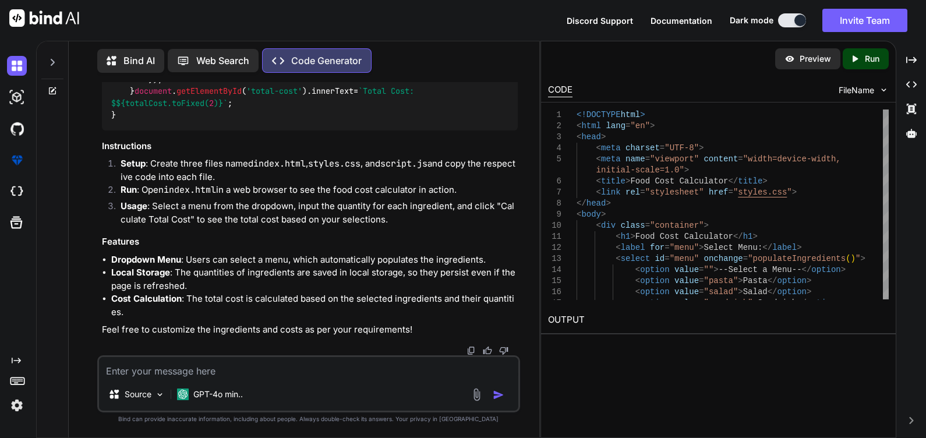
scroll to position [3893, 0]
click at [125, 56] on p "Bind AI" at bounding box center [138, 61] width 31 height 14
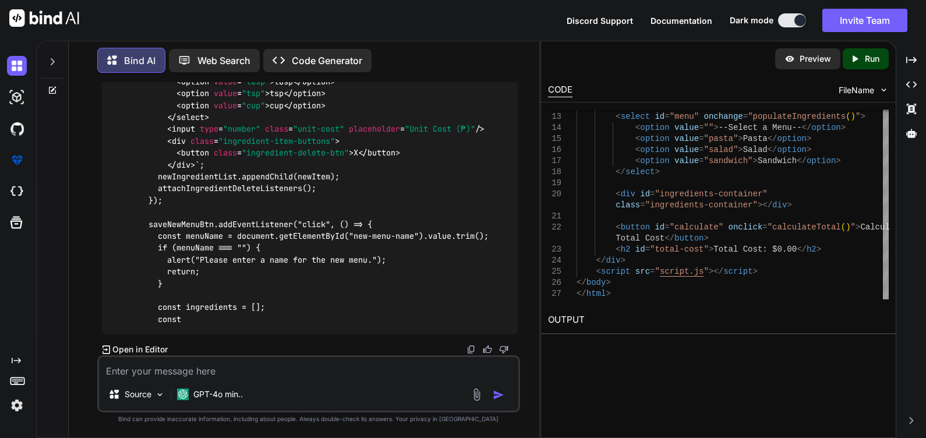
scroll to position [13187, 0]
click at [228, 350] on textarea at bounding box center [308, 367] width 419 height 21
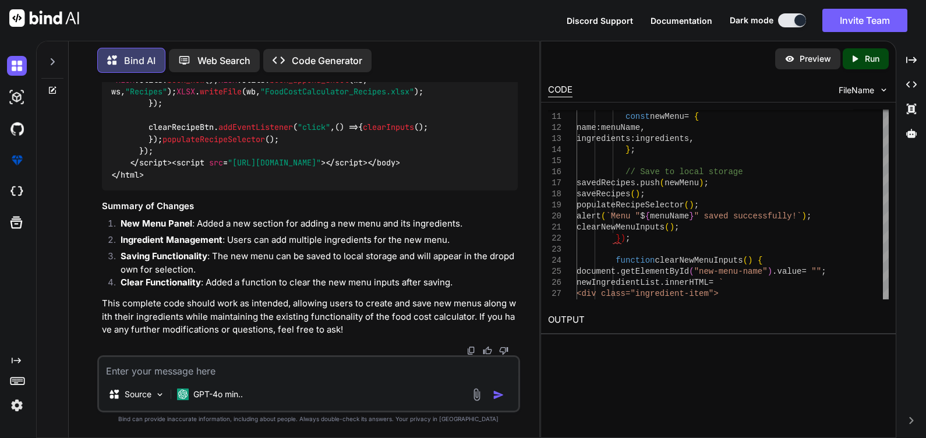
scroll to position [13302, 0]
